Goal: Task Accomplishment & Management: Manage account settings

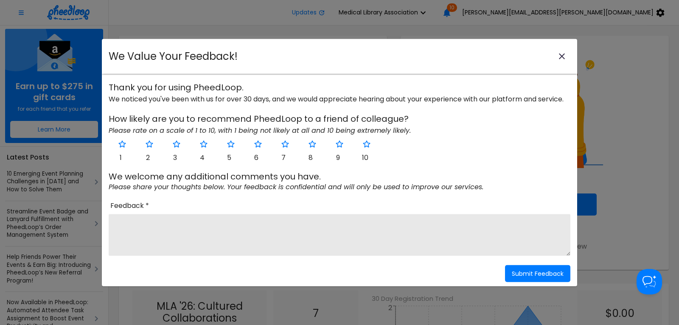
click at [563, 55] on icon "close-modal" at bounding box center [562, 56] width 10 height 10
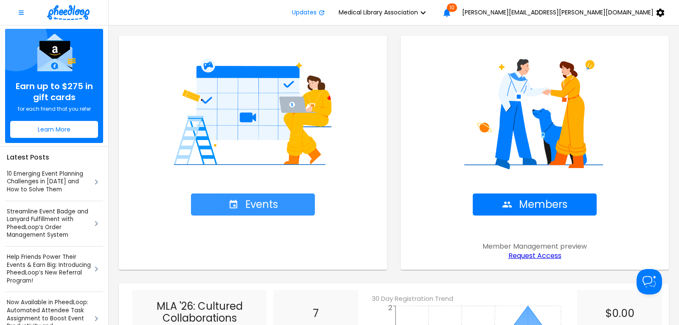
click at [254, 207] on span "Events" at bounding box center [253, 205] width 50 height 12
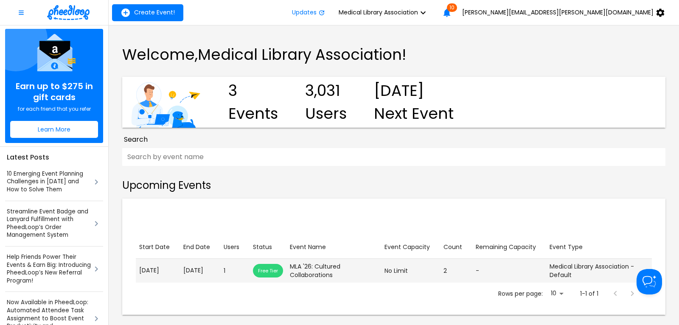
click at [198, 270] on p "[DATE]" at bounding box center [200, 270] width 34 height 9
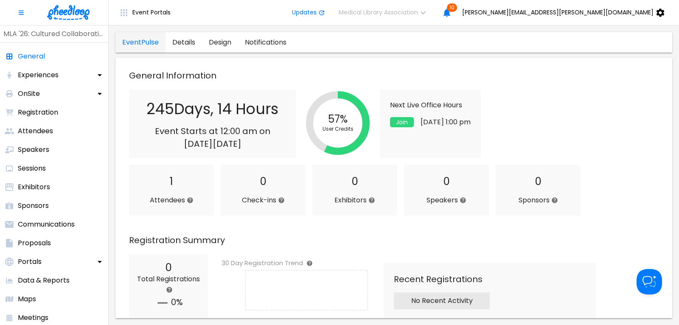
scroll to position [229, 0]
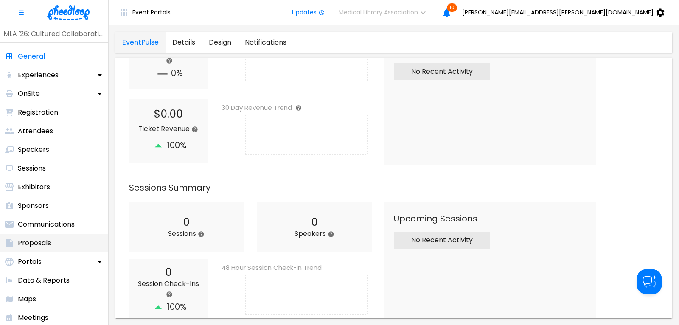
click at [44, 243] on p "Proposals" at bounding box center [34, 243] width 33 height 10
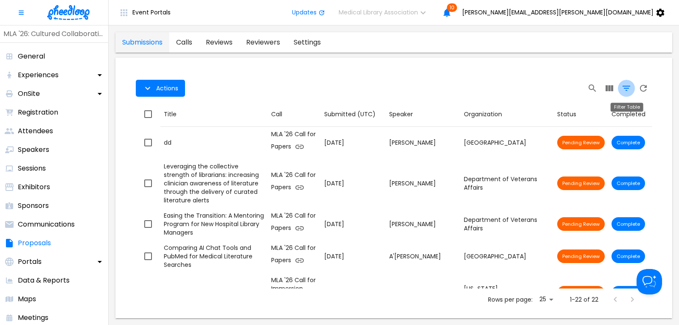
click at [628, 88] on icon "Filter Table" at bounding box center [627, 88] width 10 height 10
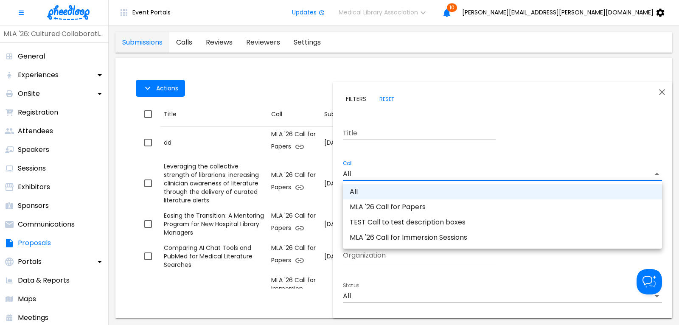
click at [358, 175] on body "Event Portals Updates Medical Library Association 10 debra.cavanaugh@mlahq.org …" at bounding box center [339, 162] width 679 height 325
click at [390, 241] on li "MLA '26 Call for Immersion Sessions" at bounding box center [502, 237] width 319 height 15
type input "CALKIRA09Z18DK8"
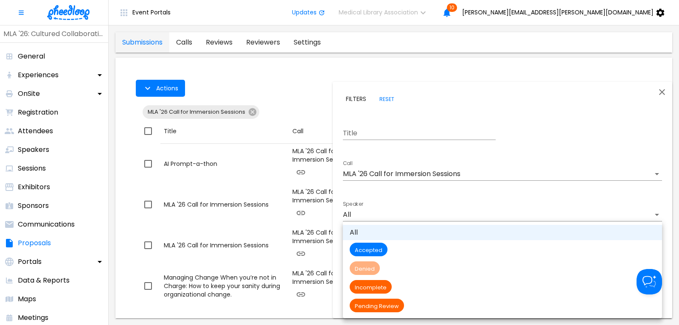
click at [365, 291] on body "Event Portals Updates Medical Library Association 10 debra.cavanaugh@mlahq.org …" at bounding box center [339, 162] width 679 height 325
click at [377, 307] on span "Pending Review" at bounding box center [377, 306] width 54 height 7
type input "Pending Review"
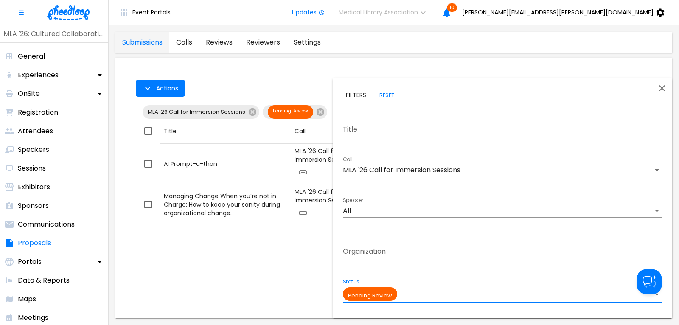
click at [303, 79] on div at bounding box center [339, 162] width 679 height 325
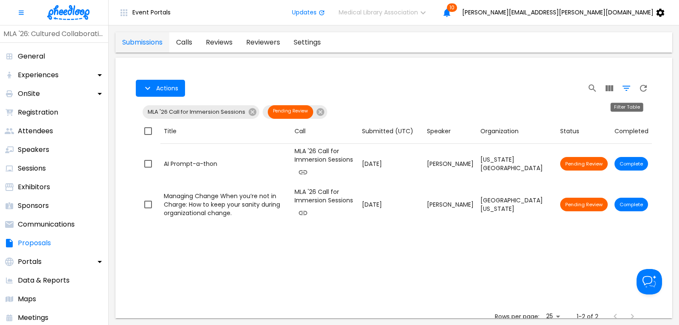
click at [624, 88] on icon "Filter Table" at bounding box center [627, 88] width 10 height 10
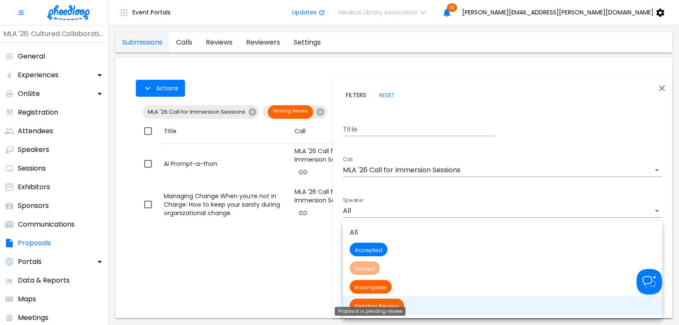
click at [380, 294] on body "Event Portals Updates Medical Library Association 10 debra.cavanaugh@mlahq.org …" at bounding box center [339, 162] width 679 height 325
click at [383, 284] on span "Incomplete" at bounding box center [371, 287] width 42 height 7
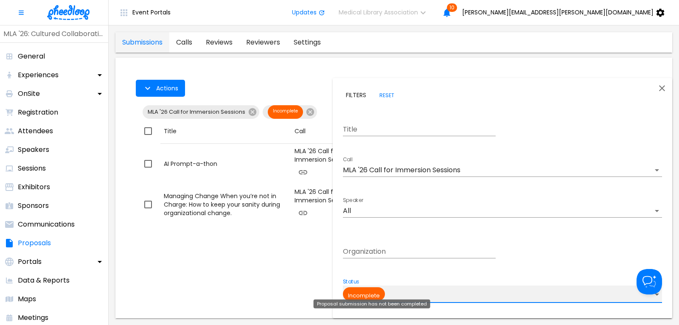
type input "Incomplete"
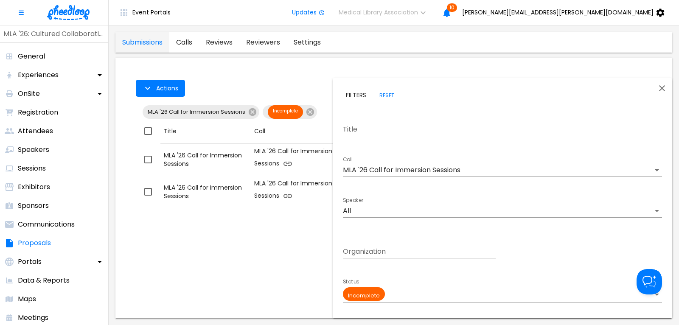
click at [301, 278] on div at bounding box center [339, 162] width 679 height 325
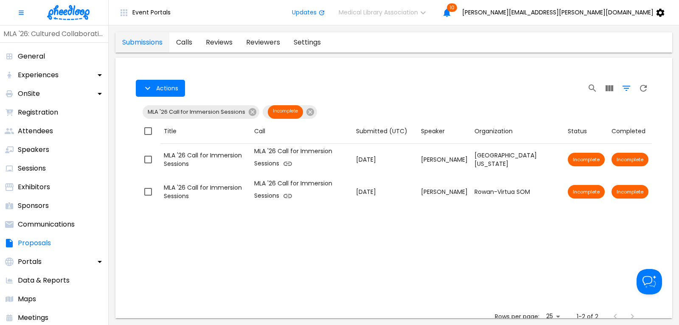
click at [627, 93] on icon "Filter Table" at bounding box center [627, 88] width 10 height 10
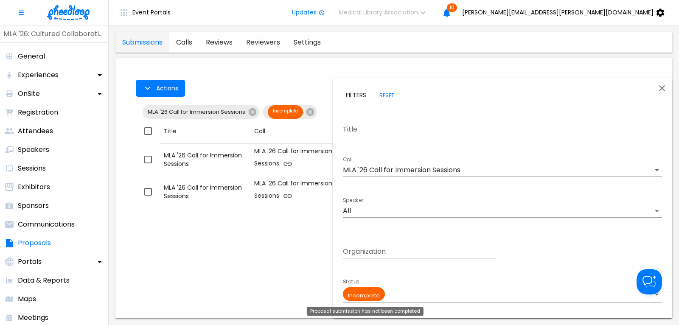
click at [377, 292] on body "Event Portals Updates Medical Library Association 10 debra.cavanaugh@mlahq.org …" at bounding box center [339, 162] width 679 height 325
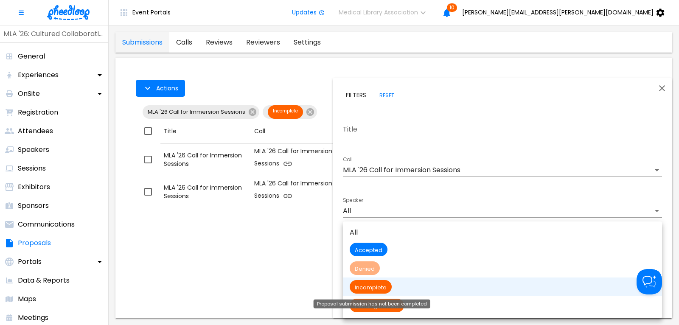
click at [389, 307] on div "Proposal submission has not been completed" at bounding box center [372, 304] width 117 height 9
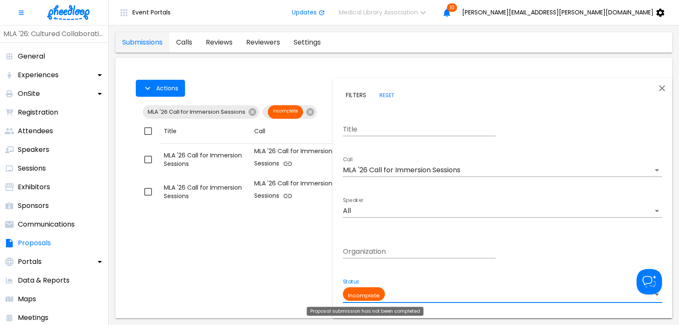
click at [366, 292] on body "Event Portals Updates Medical Library Association 10 debra.cavanaugh@mlahq.org …" at bounding box center [339, 162] width 679 height 325
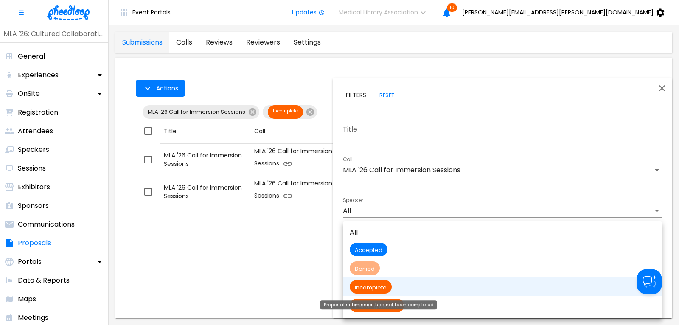
click at [381, 308] on div "Proposal submission has not been completed" at bounding box center [379, 305] width 117 height 9
click at [366, 292] on body "Event Portals Updates Medical Library Association 10 debra.cavanaugh@mlahq.org …" at bounding box center [339, 162] width 679 height 325
click at [398, 306] on span "Pending Review" at bounding box center [377, 306] width 54 height 7
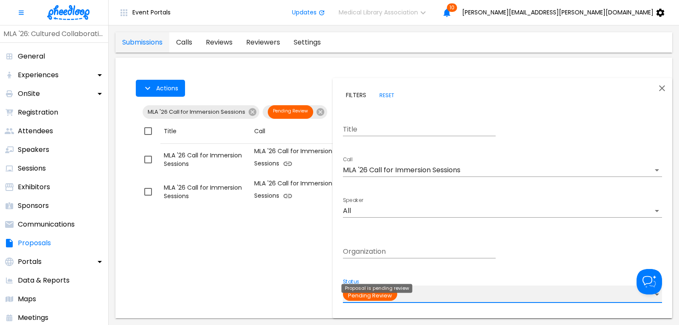
type input "Pending Review"
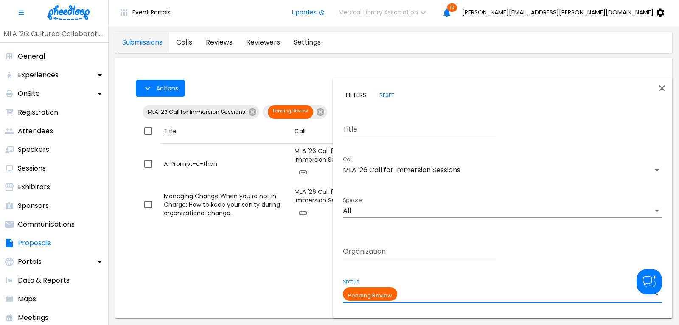
click at [664, 84] on icon "Close" at bounding box center [662, 88] width 10 height 10
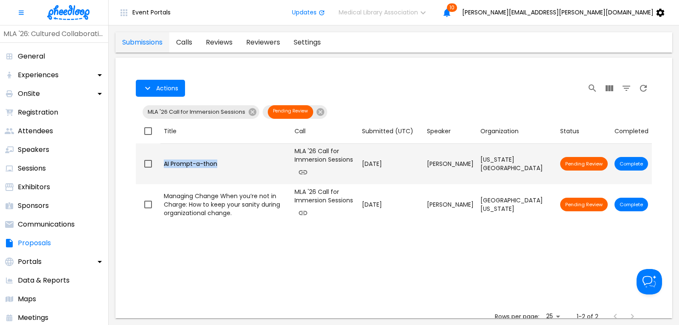
drag, startPoint x: 224, startPoint y: 164, endPoint x: 164, endPoint y: 164, distance: 59.9
click at [164, 164] on div "AI Prompt-a-thon" at bounding box center [226, 164] width 124 height 8
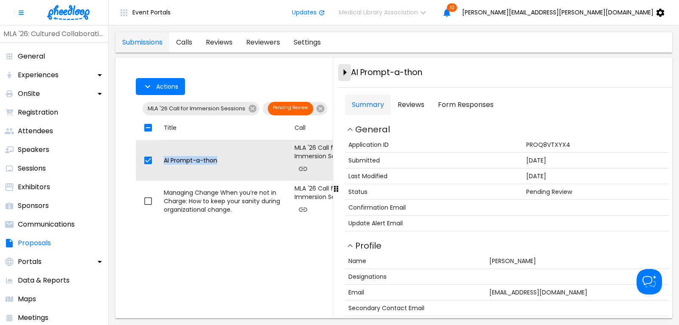
click at [344, 70] on icon "close-drawer" at bounding box center [345, 72] width 15 height 15
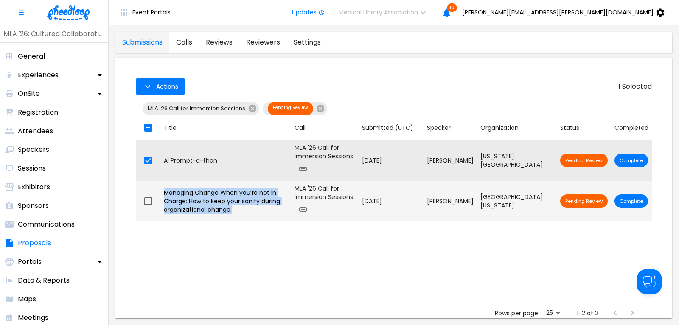
drag, startPoint x: 194, startPoint y: 211, endPoint x: 165, endPoint y: 194, distance: 33.9
click at [165, 194] on div "Managing Change When you’re not in Charge: How to keep your sanity during organ…" at bounding box center [226, 201] width 124 height 25
checkbox input "false"
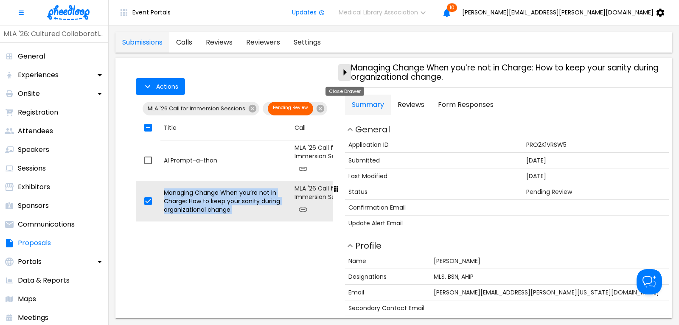
click at [345, 75] on icon "close-drawer" at bounding box center [345, 72] width 15 height 15
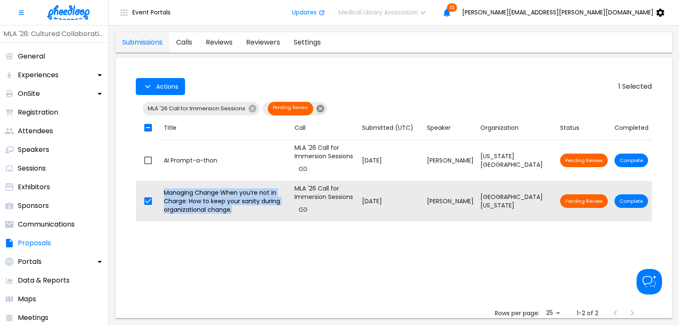
click at [319, 107] on icon at bounding box center [321, 109] width 8 height 8
checkbox input "false"
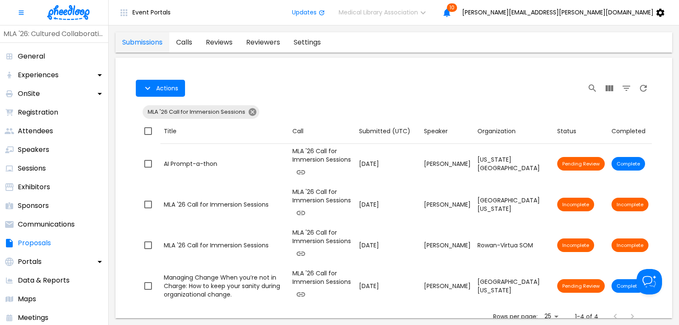
click at [251, 113] on icon at bounding box center [252, 111] width 9 height 9
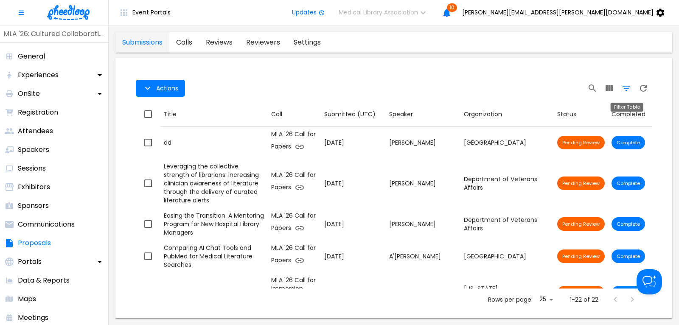
click at [626, 87] on icon "Filter Table" at bounding box center [627, 88] width 10 height 10
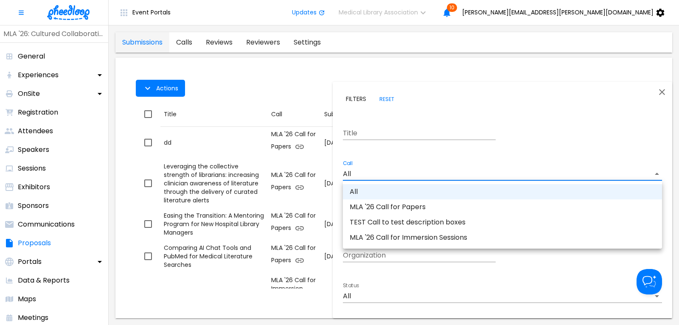
click at [377, 174] on body "Event Portals Updates Medical Library Association 10 debra.cavanaugh@mlahq.org …" at bounding box center [339, 162] width 679 height 325
click at [390, 206] on li "MLA '26 Call for Papers" at bounding box center [502, 207] width 319 height 15
type input "CAL6J58XLN5OUAT"
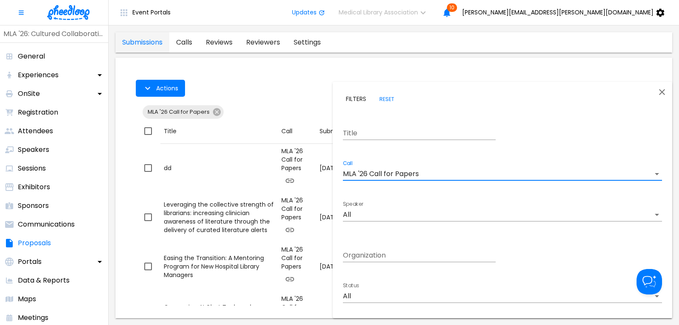
click at [373, 293] on body "Event Portals Updates Medical Library Association 10 debra.cavanaugh@mlahq.org …" at bounding box center [339, 162] width 679 height 325
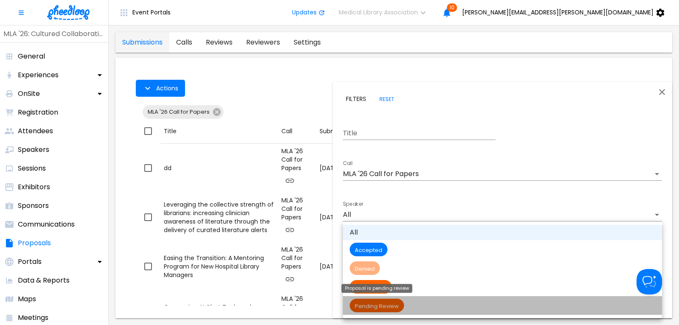
click at [374, 309] on span "Pending Review" at bounding box center [377, 306] width 54 height 7
type input "Pending Review"
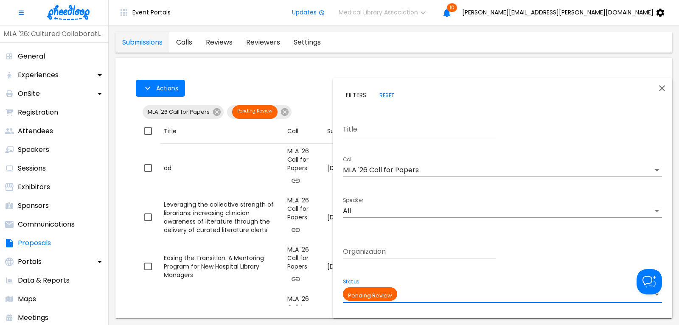
click at [309, 71] on div at bounding box center [339, 162] width 679 height 325
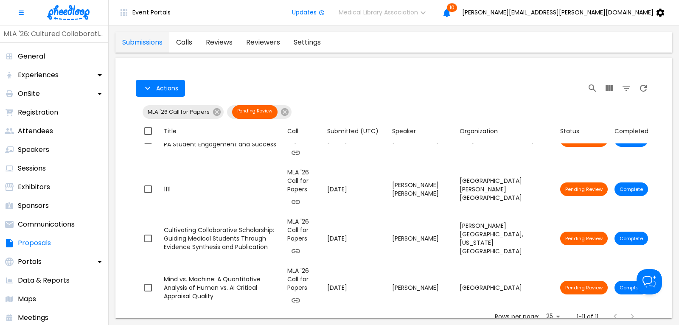
scroll to position [286, 0]
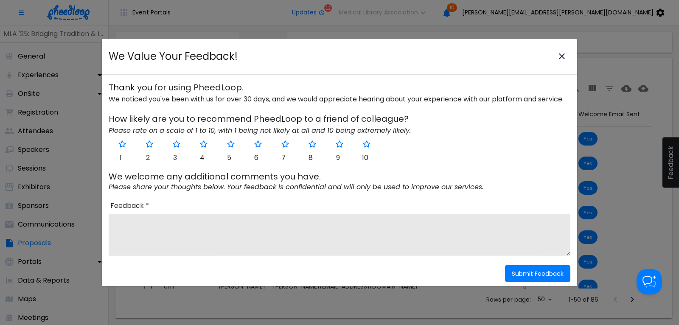
click at [563, 57] on icon "close-modal" at bounding box center [562, 56] width 6 height 6
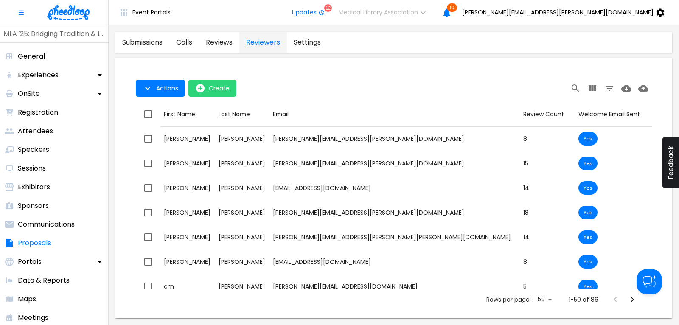
click at [71, 13] on img at bounding box center [68, 12] width 42 height 15
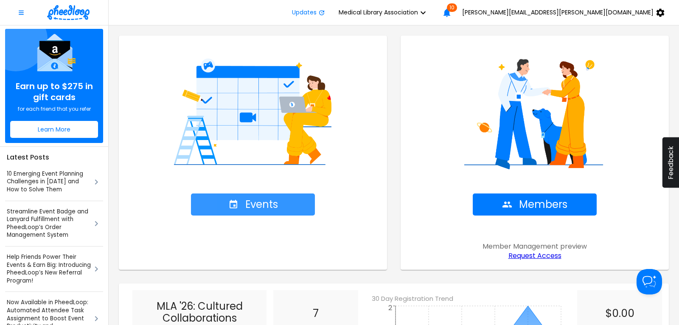
click at [252, 203] on span "Events" at bounding box center [253, 205] width 50 height 12
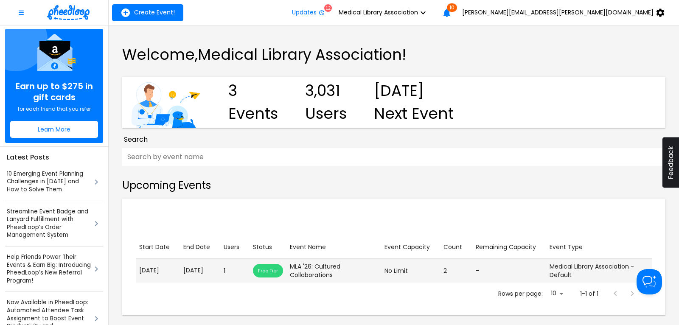
click at [186, 275] on p "[DATE]" at bounding box center [200, 270] width 34 height 9
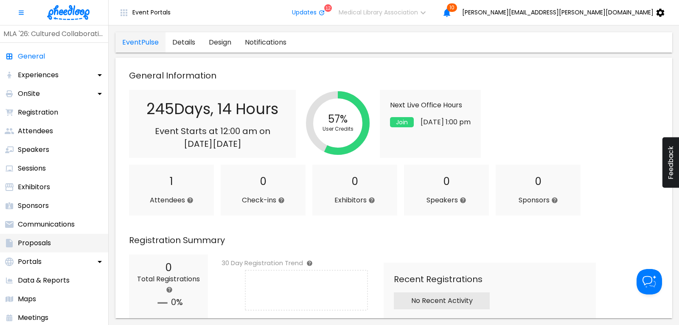
click at [39, 243] on p "Proposals" at bounding box center [34, 243] width 33 height 10
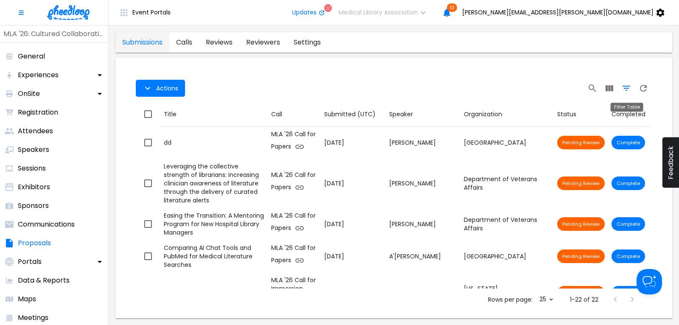
click at [628, 89] on icon "Filter Table" at bounding box center [627, 88] width 10 height 10
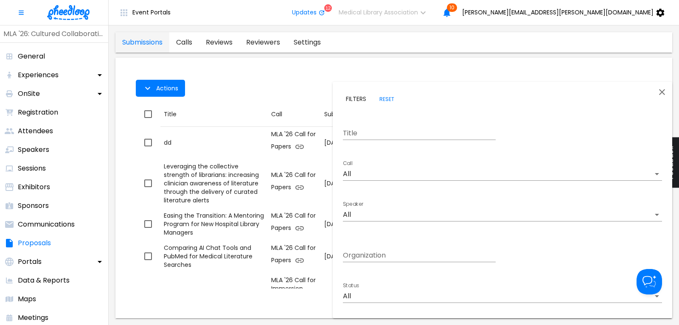
click at [391, 177] on body "Event Portals Updates 12 Medical Library Association 10 [PERSON_NAME][EMAIL_ADD…" at bounding box center [339, 162] width 679 height 325
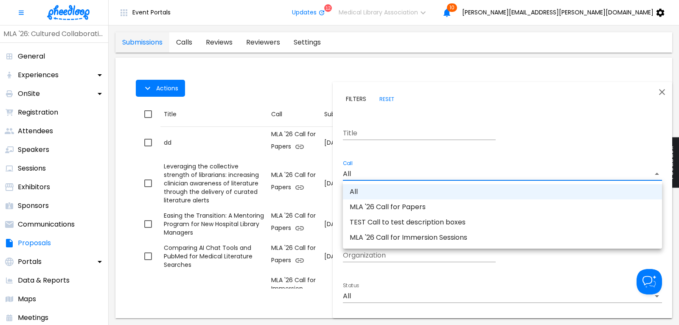
click at [400, 206] on li "MLA '26 Call for Papers" at bounding box center [502, 207] width 319 height 15
type input "CAL6J58XLN5OUAT"
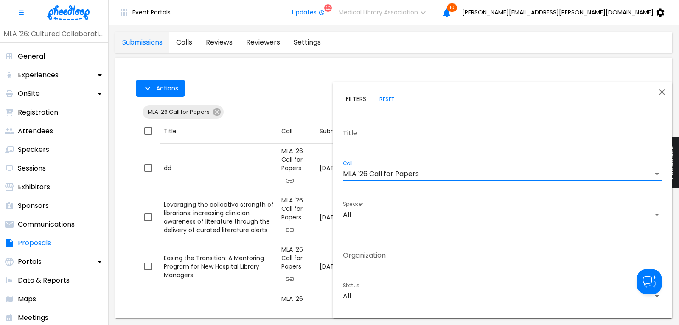
click at [363, 297] on body "Event Portals Updates 12 Medical Library Association 10 [PERSON_NAME][EMAIL_ADD…" at bounding box center [339, 162] width 679 height 325
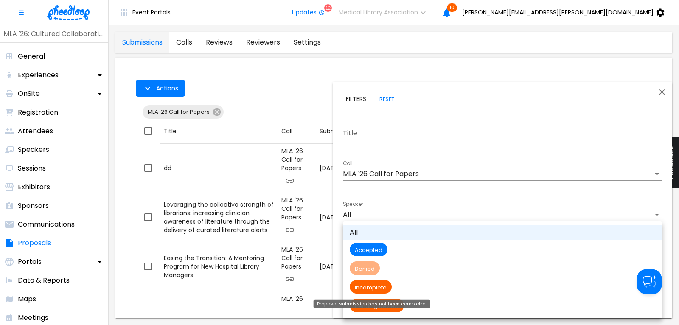
click at [367, 290] on span "Incomplete" at bounding box center [371, 287] width 42 height 7
type input "Incomplete"
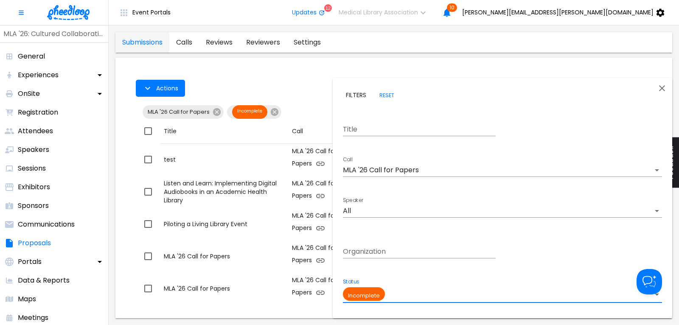
click at [294, 86] on div at bounding box center [339, 162] width 679 height 325
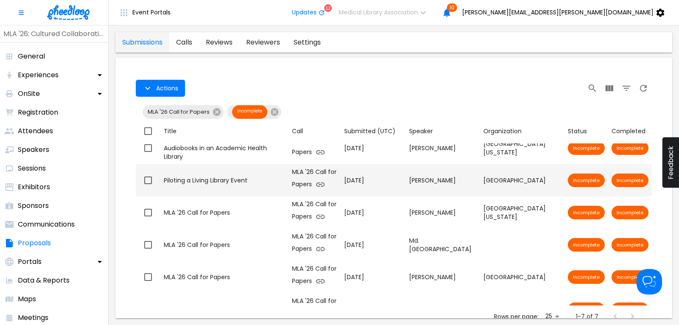
scroll to position [64, 0]
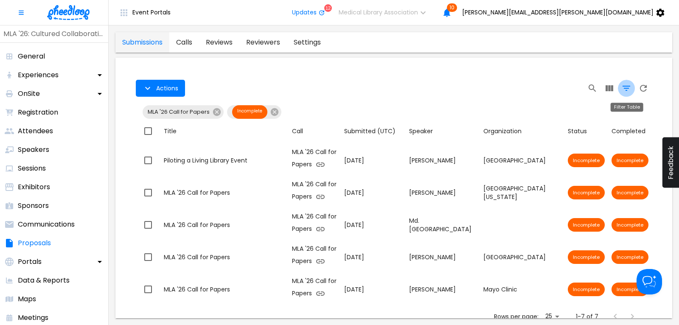
click at [625, 89] on icon "Filter Table" at bounding box center [627, 88] width 10 height 10
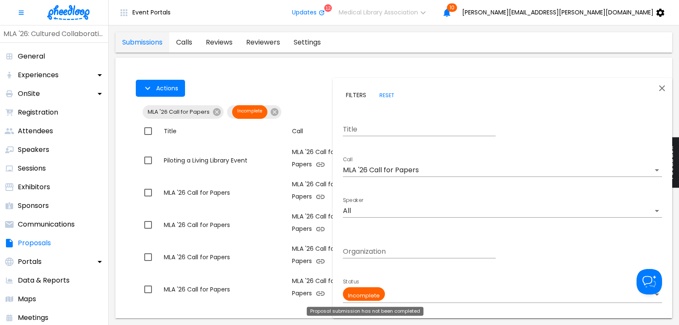
click at [376, 296] on body "Event Portals Updates 12 Medical Library Association 10 [PERSON_NAME][EMAIL_ADD…" at bounding box center [339, 162] width 679 height 325
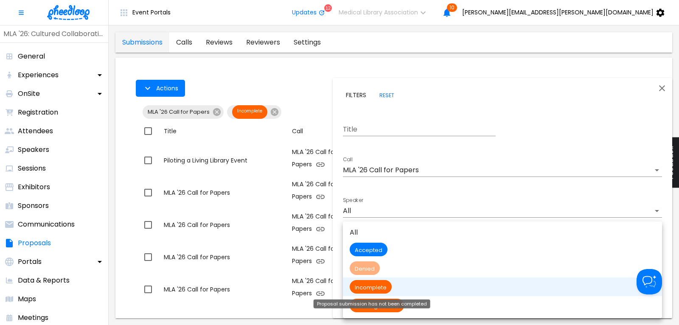
click at [393, 308] on div "Proposal submission has not been completed" at bounding box center [372, 304] width 117 height 9
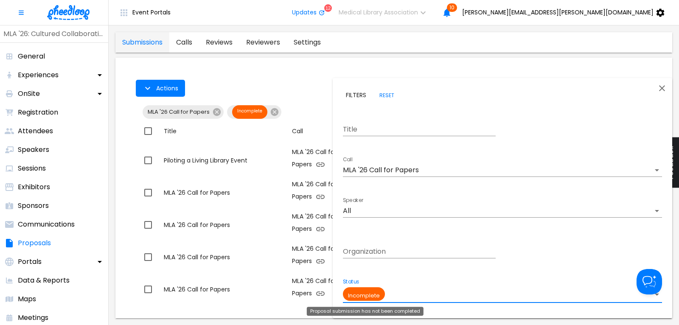
click at [377, 298] on body "Event Portals Updates 12 Medical Library Association 10 [PERSON_NAME][EMAIL_ADD…" at bounding box center [339, 162] width 679 height 325
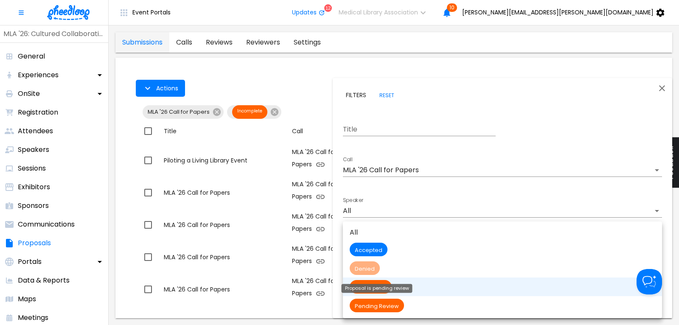
click at [392, 304] on span "Pending Review" at bounding box center [377, 306] width 54 height 7
type input "Pending Review"
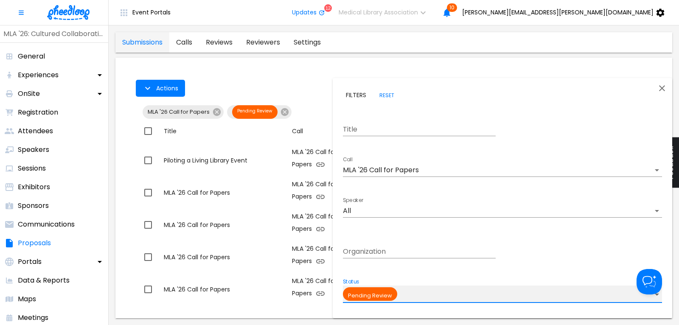
scroll to position [72, 0]
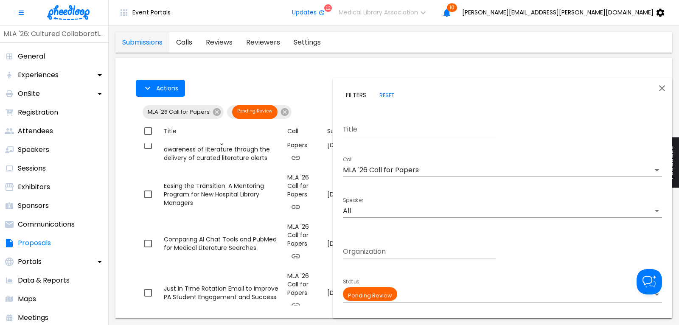
click at [294, 79] on div at bounding box center [339, 162] width 679 height 325
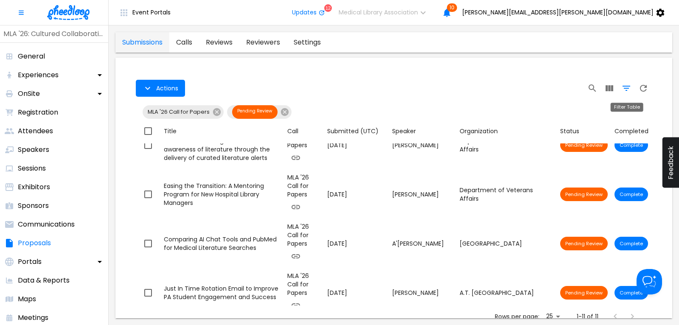
click at [626, 87] on icon "Filter Table" at bounding box center [627, 88] width 10 height 10
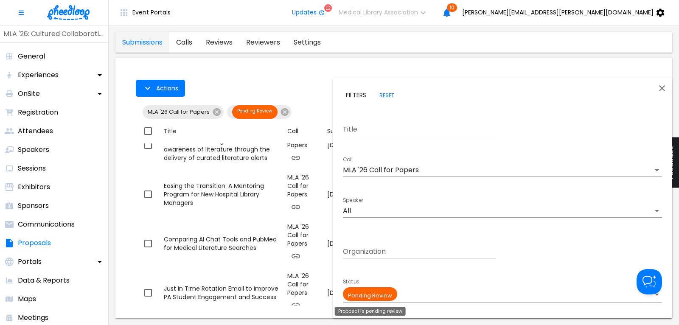
click at [373, 296] on body "Event Portals Updates 12 Medical Library Association 10 [PERSON_NAME][EMAIL_ADD…" at bounding box center [339, 162] width 679 height 325
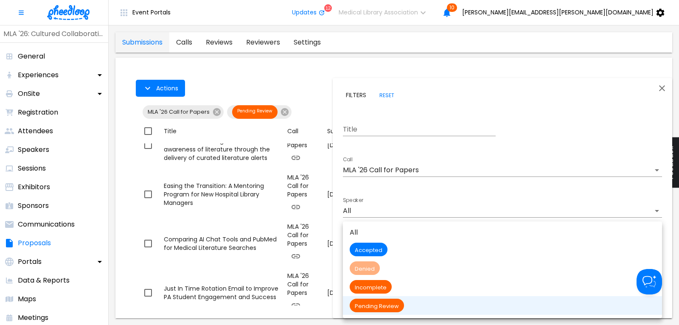
click at [352, 228] on li "All" at bounding box center [502, 232] width 319 height 15
type input "All"
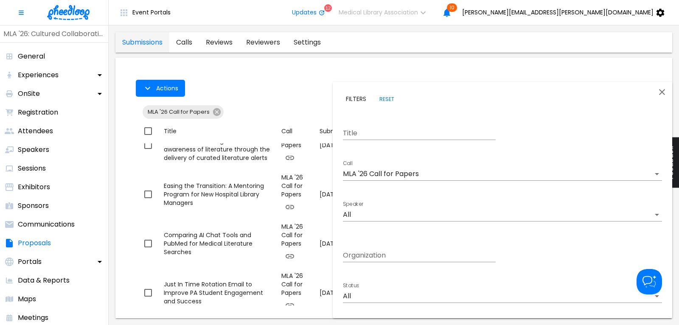
click at [269, 100] on div at bounding box center [339, 162] width 679 height 325
